Goal: Task Accomplishment & Management: Manage account settings

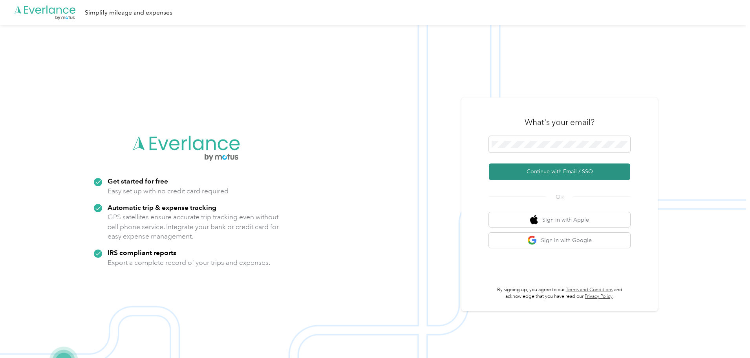
click at [571, 176] on button "Continue with Email / SSO" at bounding box center [559, 171] width 141 height 16
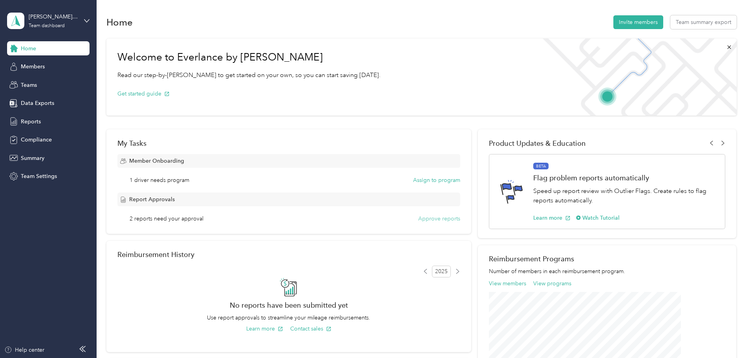
click at [422, 220] on button "Approve reports" at bounding box center [439, 218] width 42 height 8
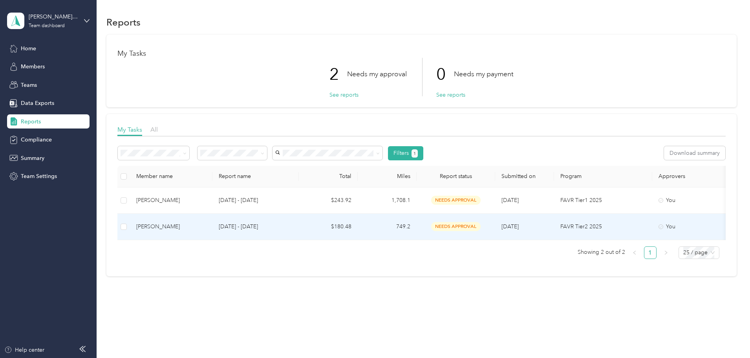
click at [206, 229] on div "[PERSON_NAME]" at bounding box center [171, 226] width 70 height 9
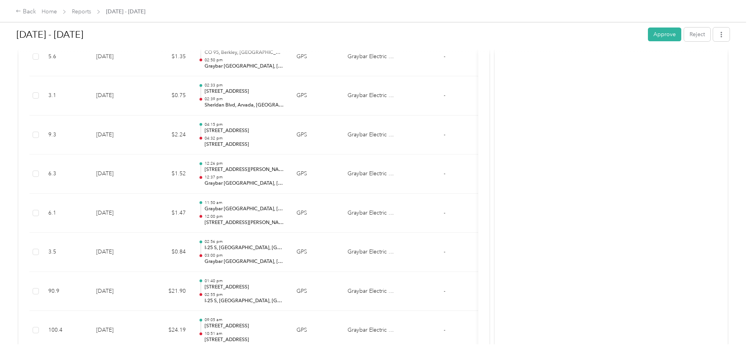
scroll to position [2544, 0]
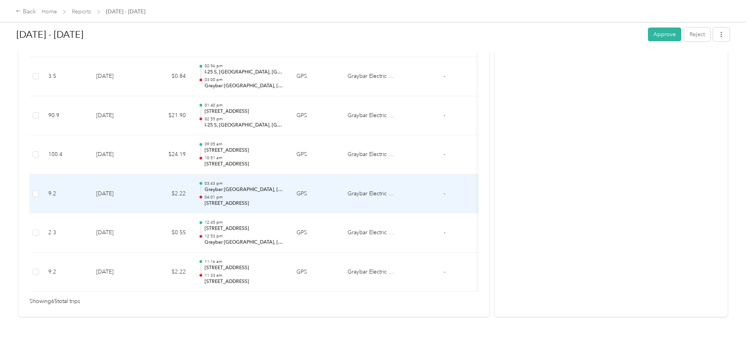
click at [284, 186] on p "Graybar [GEOGRAPHIC_DATA], [GEOGRAPHIC_DATA]" at bounding box center [244, 189] width 79 height 7
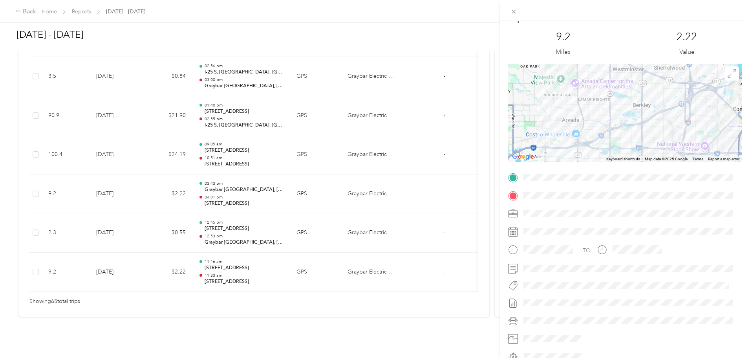
scroll to position [0, 0]
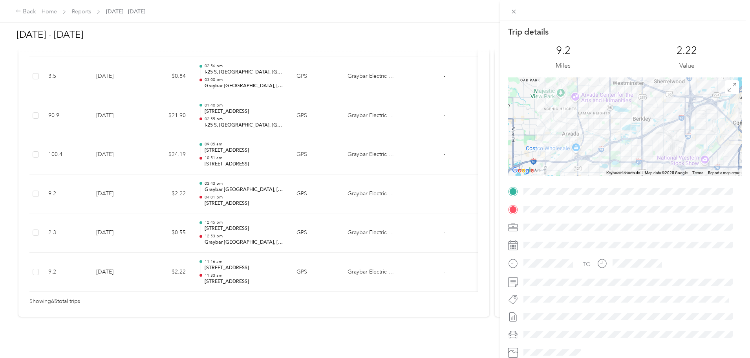
click at [86, 12] on div "Trip details This trip cannot be edited because it is either under review, appr…" at bounding box center [375, 179] width 750 height 358
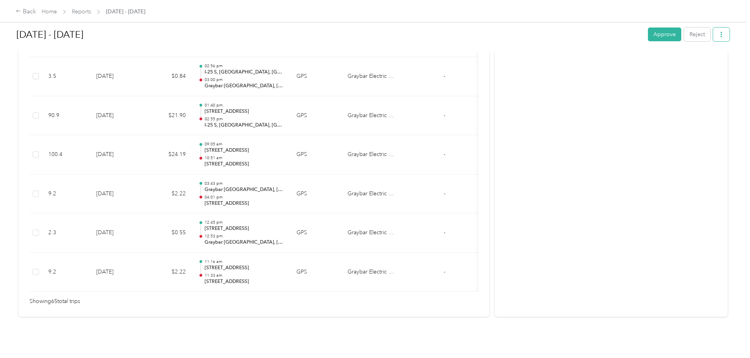
click at [719, 35] on icon "button" at bounding box center [721, 34] width 5 height 5
drag, startPoint x: 0, startPoint y: 194, endPoint x: 5, endPoint y: 189, distance: 6.9
click at [2, 194] on div "Back Home Reports [DATE] - [DATE] [DATE] - [DATE] Approve Reject Needs Approval…" at bounding box center [373, 179] width 746 height 358
click at [36, 15] on div "Back" at bounding box center [26, 11] width 20 height 9
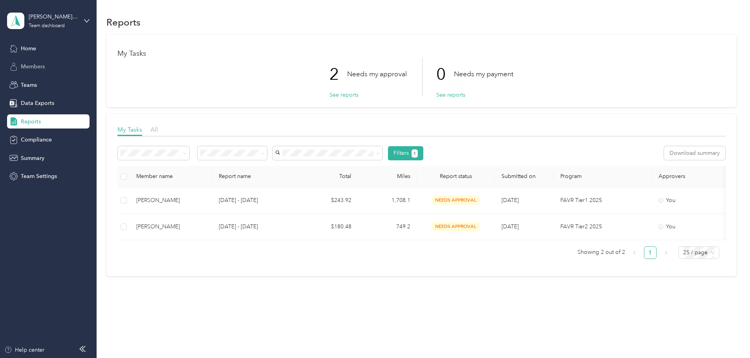
click at [19, 71] on div "Members" at bounding box center [48, 67] width 82 height 14
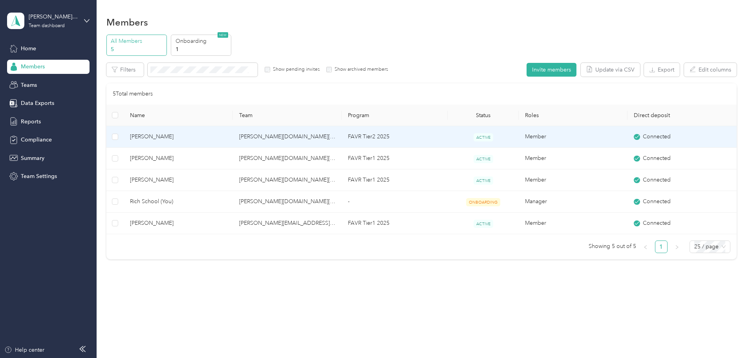
click at [205, 134] on span "[PERSON_NAME]" at bounding box center [178, 136] width 96 height 9
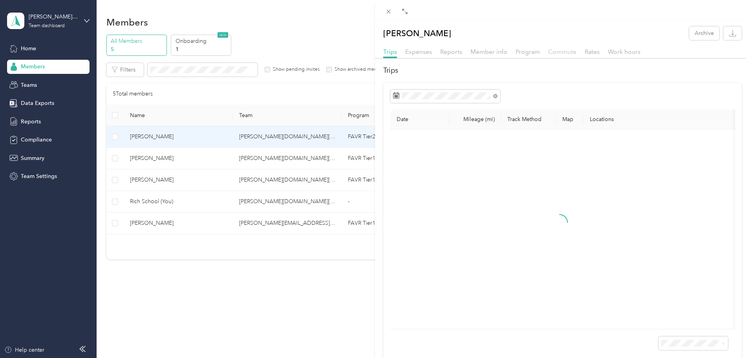
click at [566, 51] on span "Commute" at bounding box center [562, 51] width 28 height 7
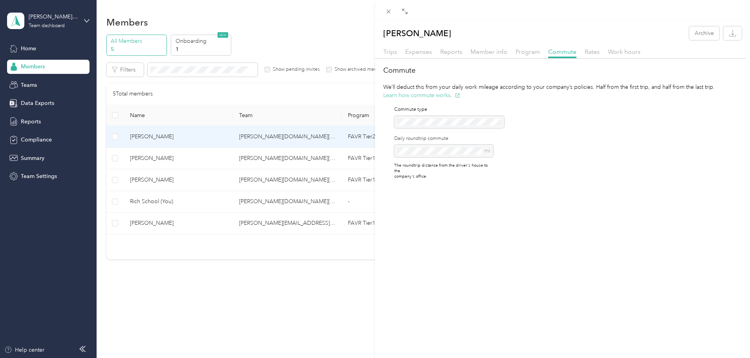
click at [429, 97] on button "Learn how commute works." at bounding box center [421, 95] width 77 height 8
